Goal: Task Accomplishment & Management: Use online tool/utility

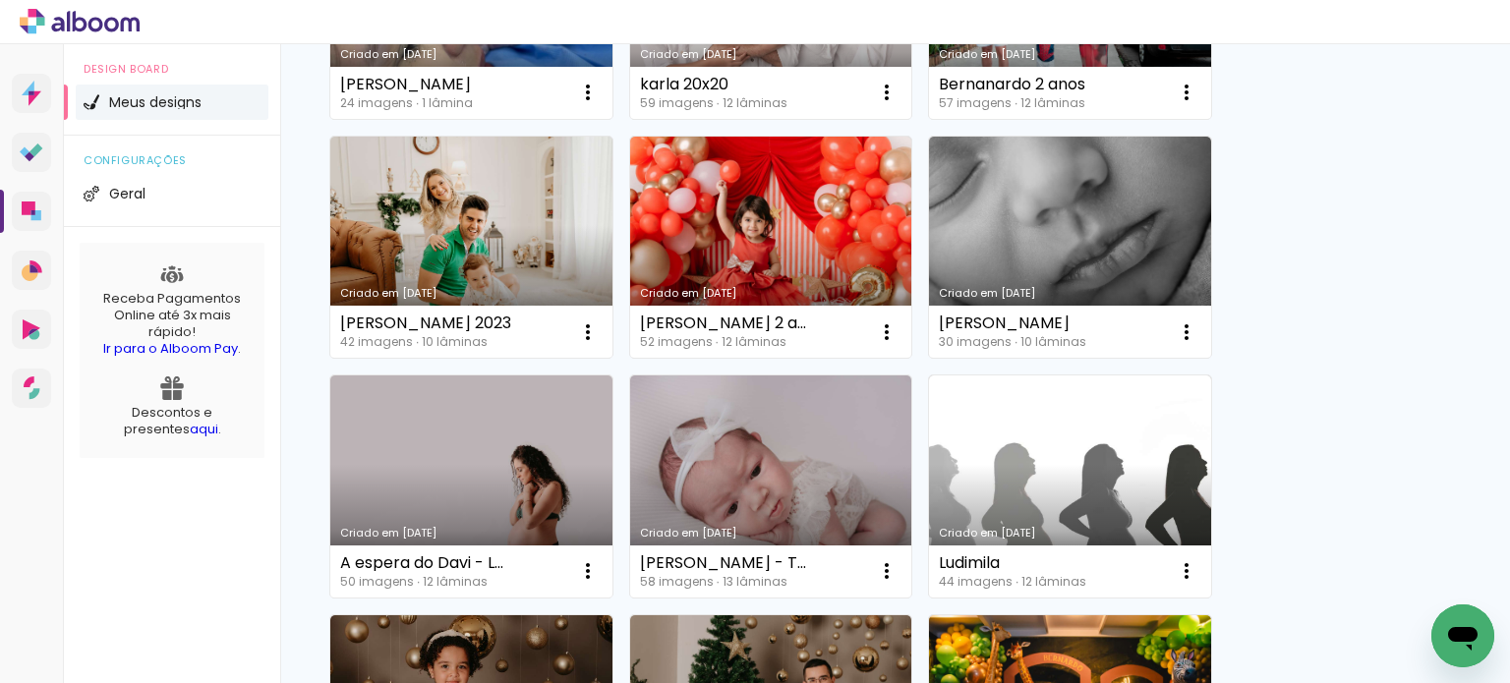
scroll to position [945, 0]
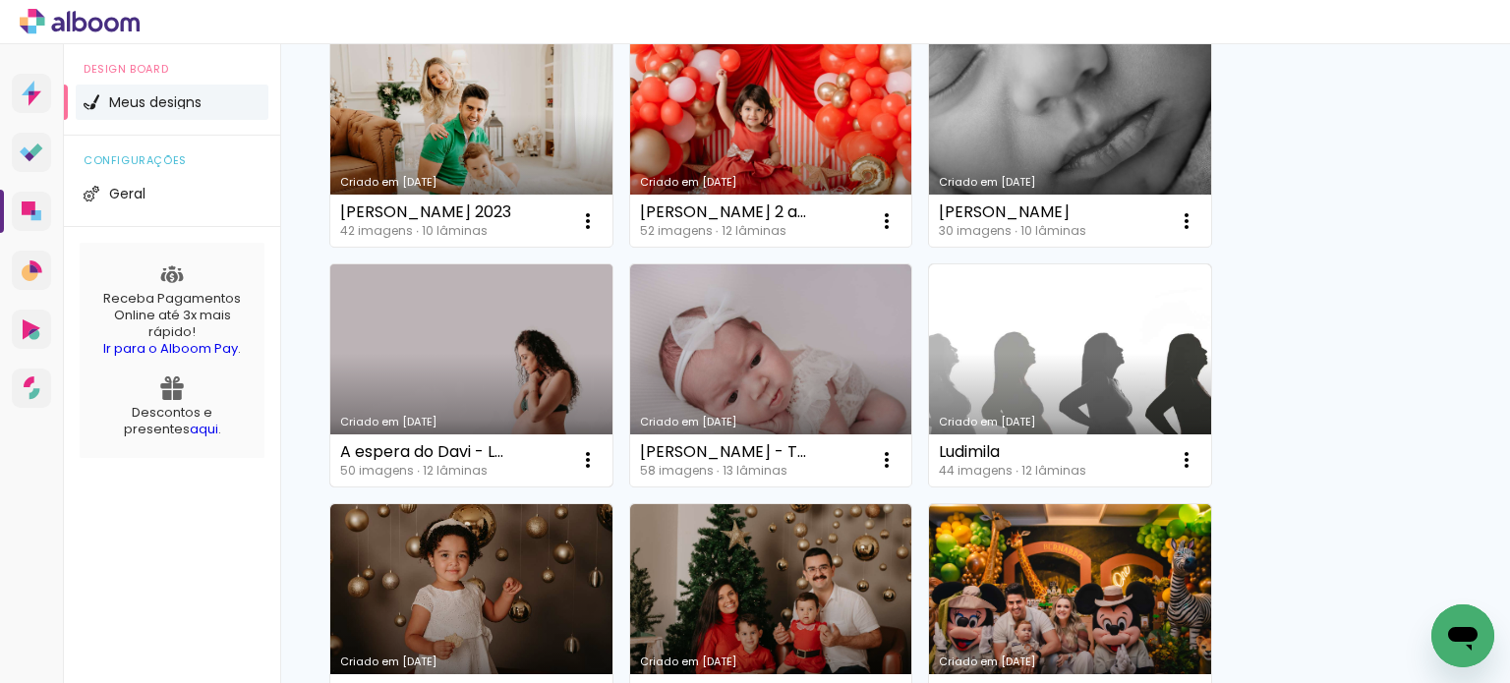
click at [517, 396] on link "Criado em [DATE]" at bounding box center [471, 376] width 282 height 222
